Goal: Information Seeking & Learning: Learn about a topic

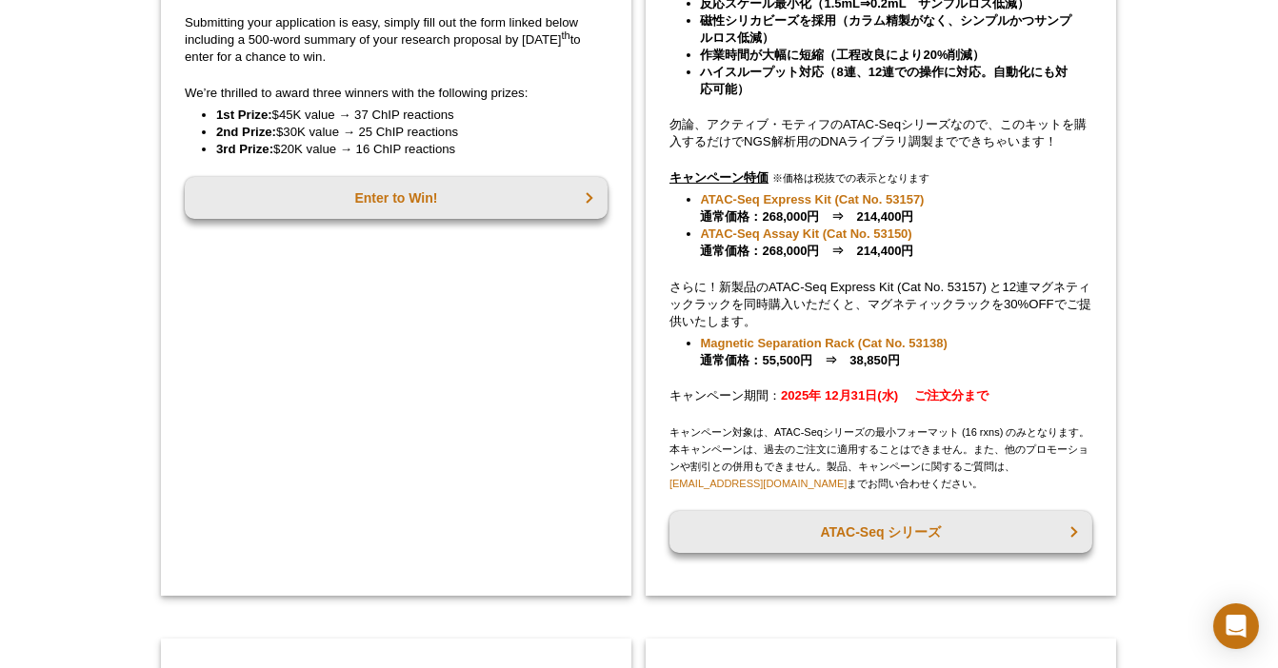
scroll to position [550, 0]
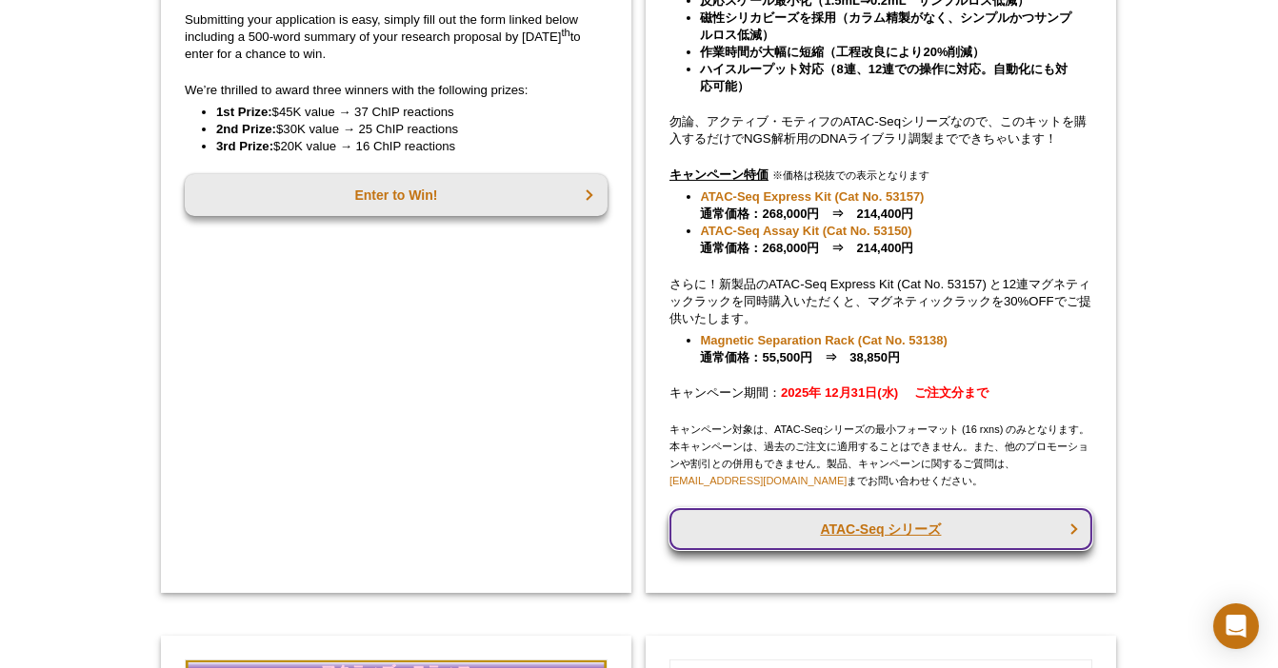
click at [870, 541] on link "ATAC-Seq シリーズ" at bounding box center [880, 529] width 423 height 42
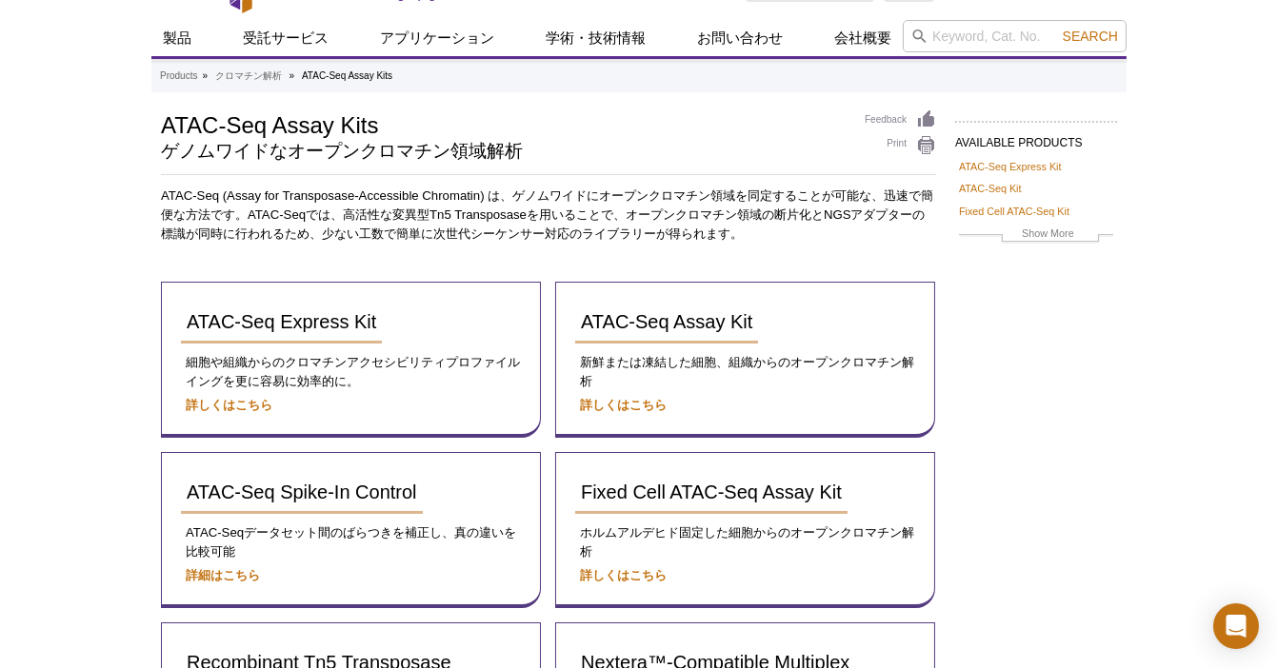
scroll to position [69, 0]
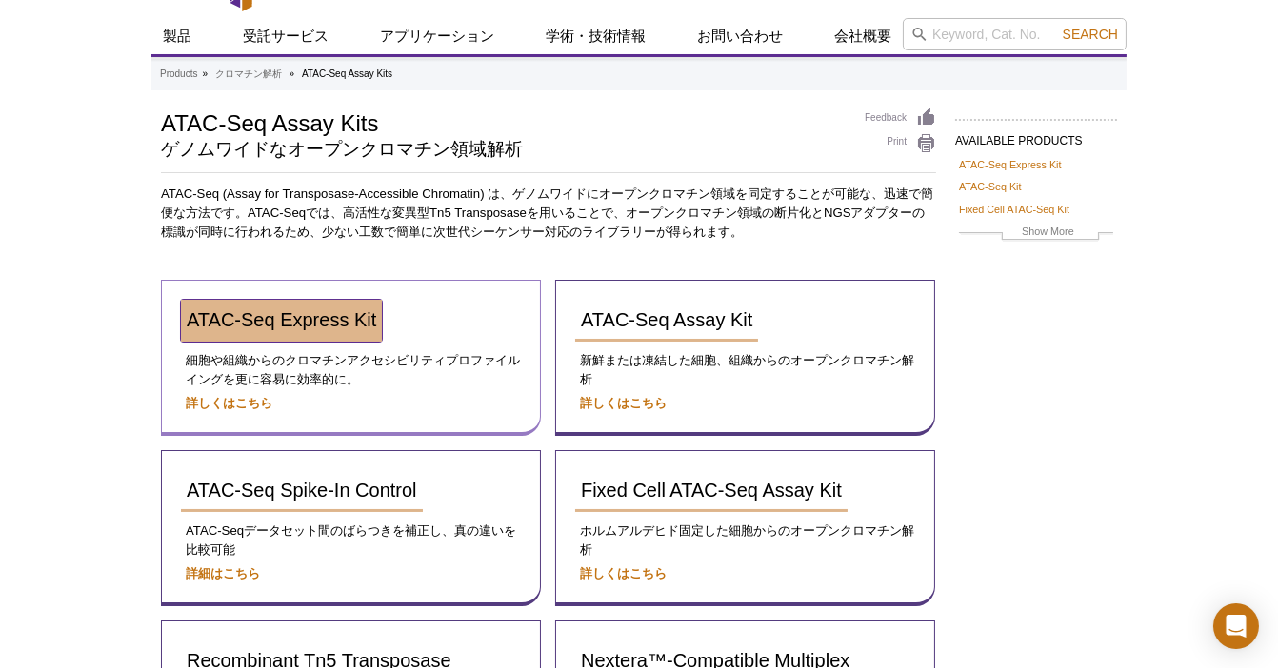
click at [276, 324] on span "ATAC-Seq Express Kit" at bounding box center [281, 319] width 189 height 21
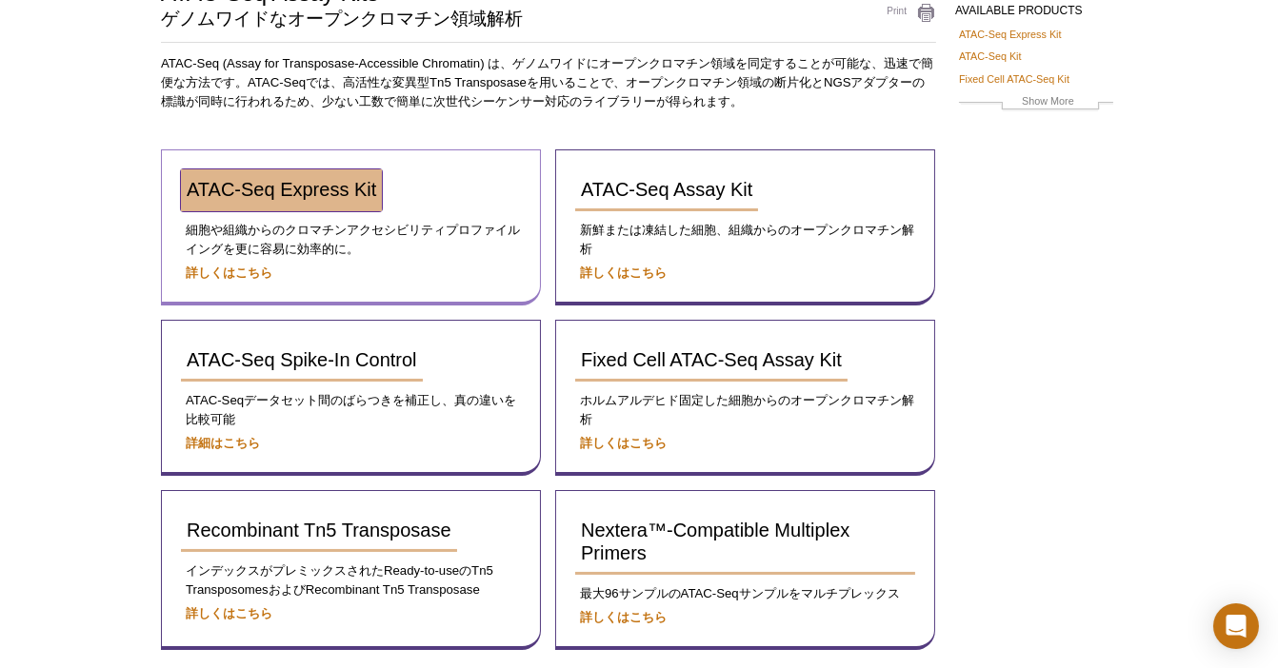
scroll to position [173, 0]
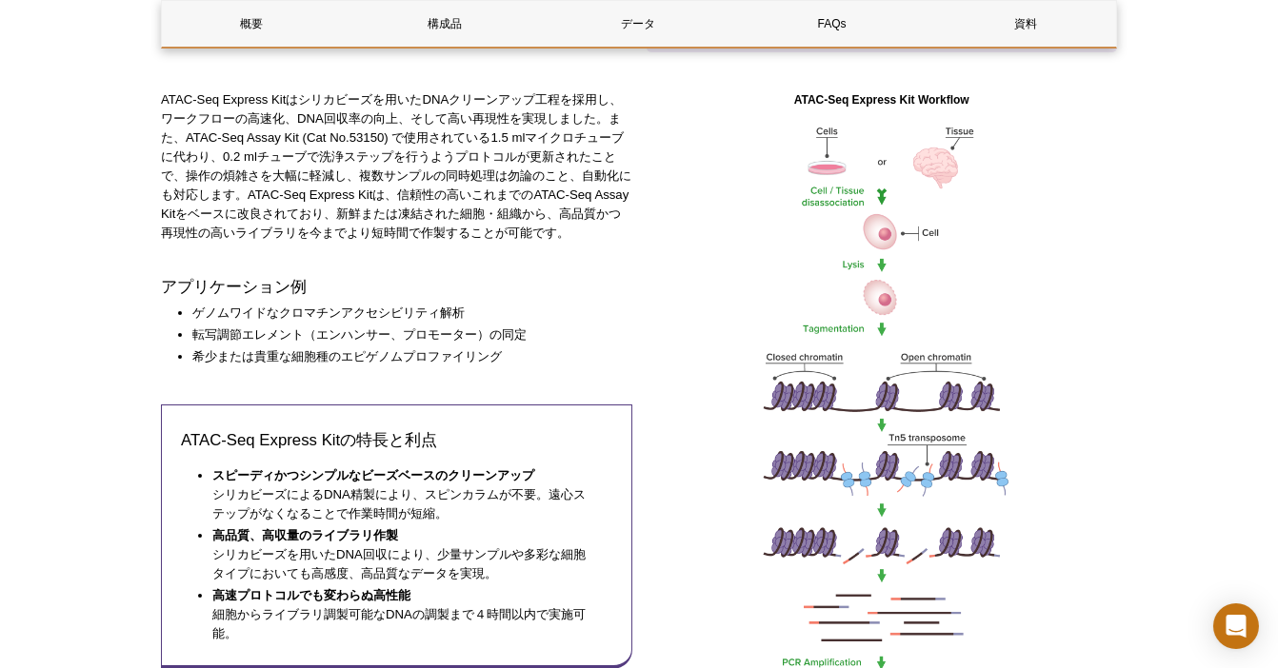
scroll to position [668, 0]
